Goal: Information Seeking & Learning: Check status

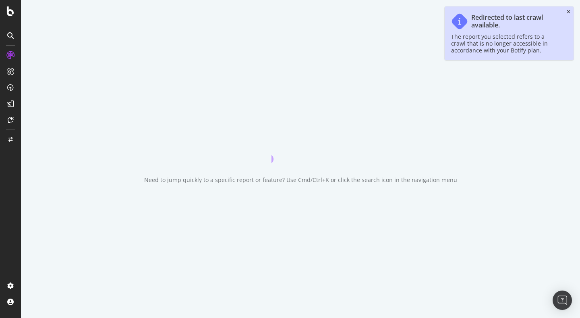
click at [568, 12] on icon "close toast" at bounding box center [569, 12] width 4 height 5
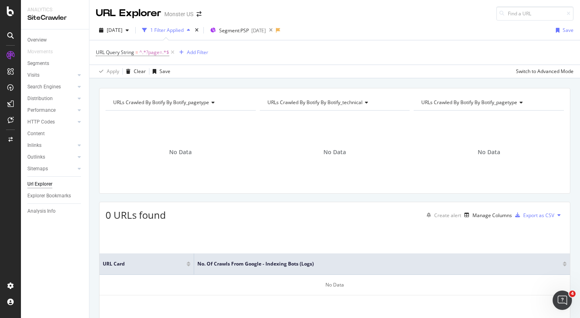
scroll to position [33, 0]
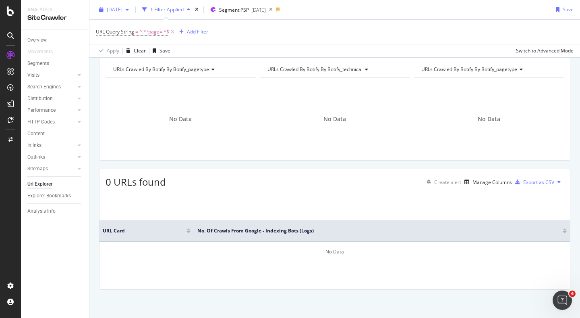
click at [132, 10] on div "button" at bounding box center [128, 9] width 10 height 5
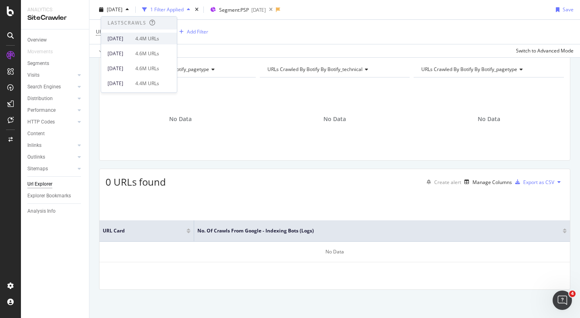
click at [150, 36] on div "[DATE] 4.4M URLs" at bounding box center [134, 38] width 52 height 7
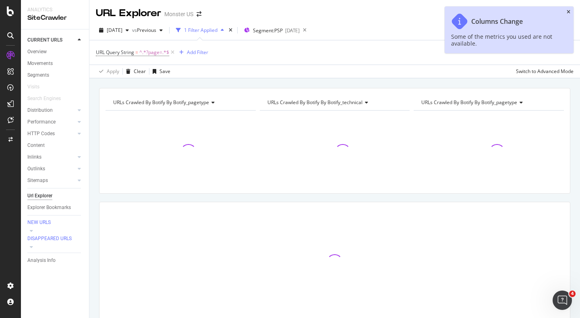
click at [567, 13] on icon "close toast" at bounding box center [569, 12] width 4 height 5
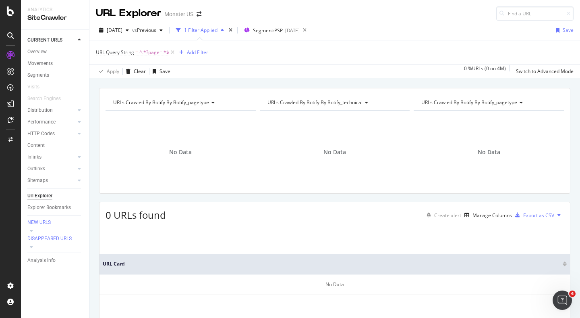
scroll to position [33, 0]
